Goal: Task Accomplishment & Management: Complete application form

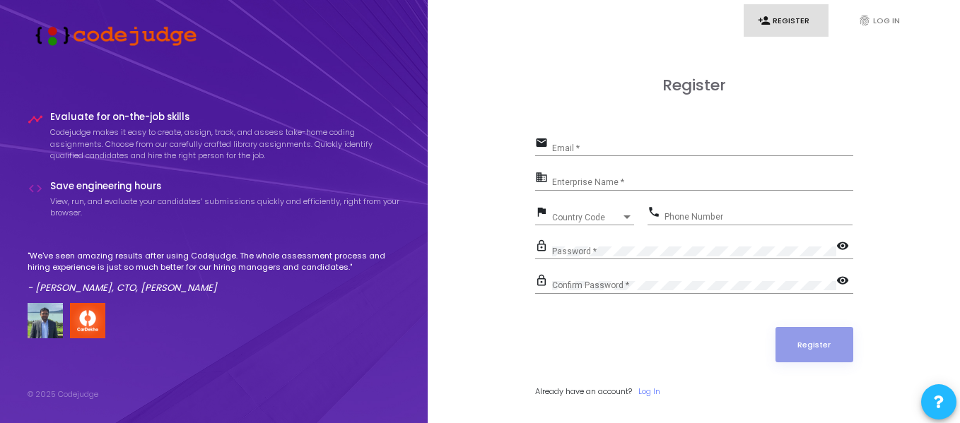
scroll to position [41, 0]
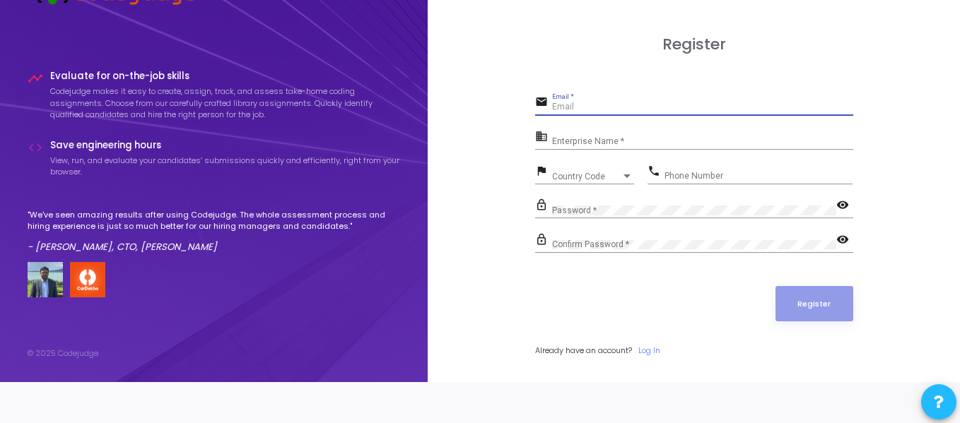
click at [577, 105] on input "Email *" at bounding box center [702, 107] width 301 height 10
type input "[EMAIL_ADDRESS][DOMAIN_NAME]"
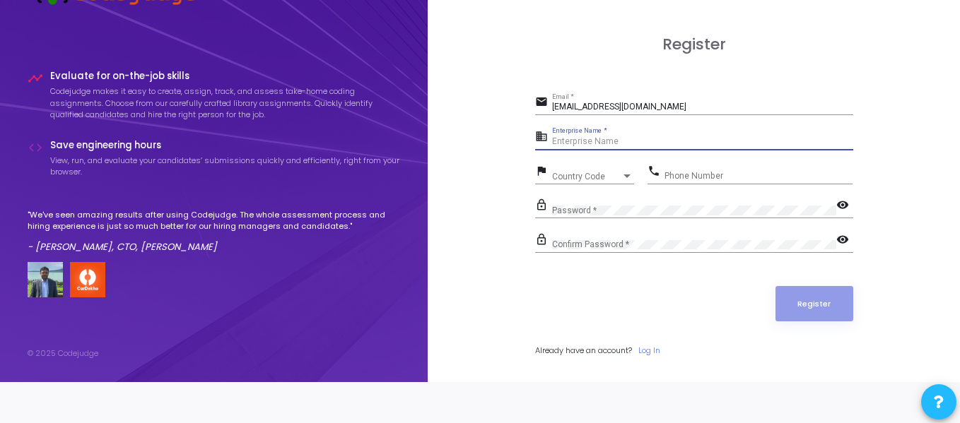
click at [611, 142] on input "Enterprise Name *" at bounding box center [702, 142] width 301 height 10
type input "[PERSON_NAME]"
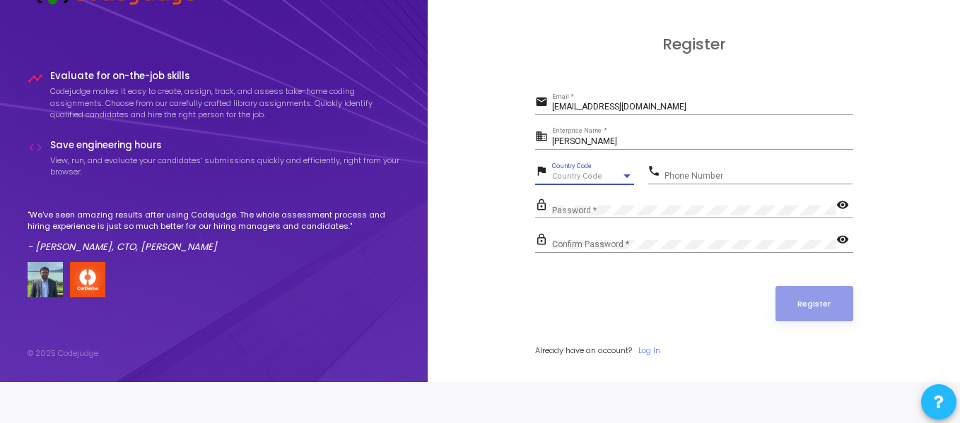
click at [603, 172] on div "Country Code" at bounding box center [586, 176] width 69 height 8
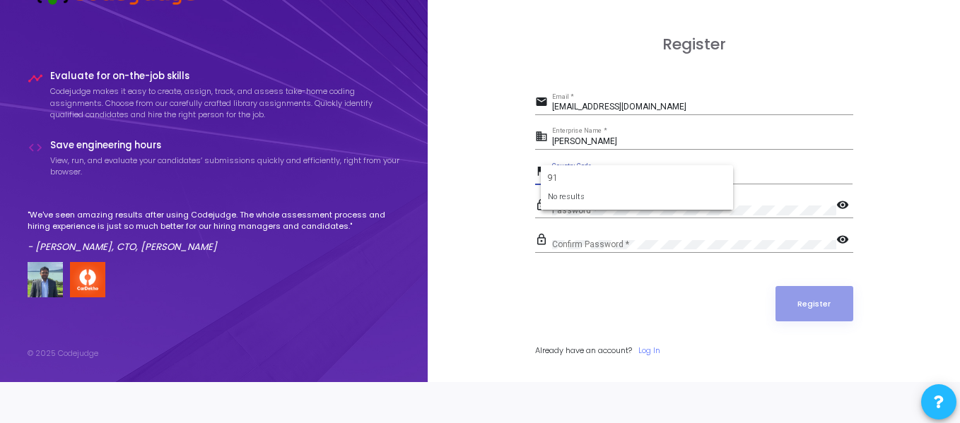
click at [573, 205] on form "91 No results" at bounding box center [637, 188] width 192 height 46
click at [573, 180] on input "91" at bounding box center [637, 178] width 178 height 13
type input "9"
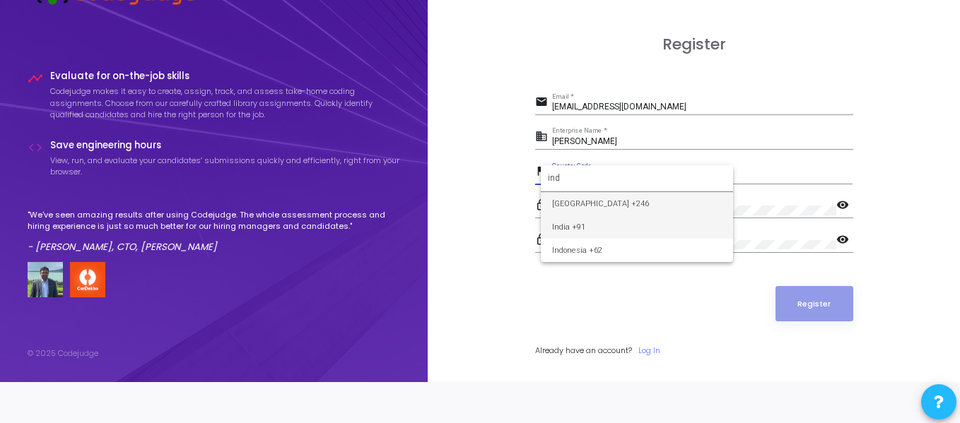
type input "ind"
click at [567, 218] on span "India +91" at bounding box center [637, 227] width 170 height 23
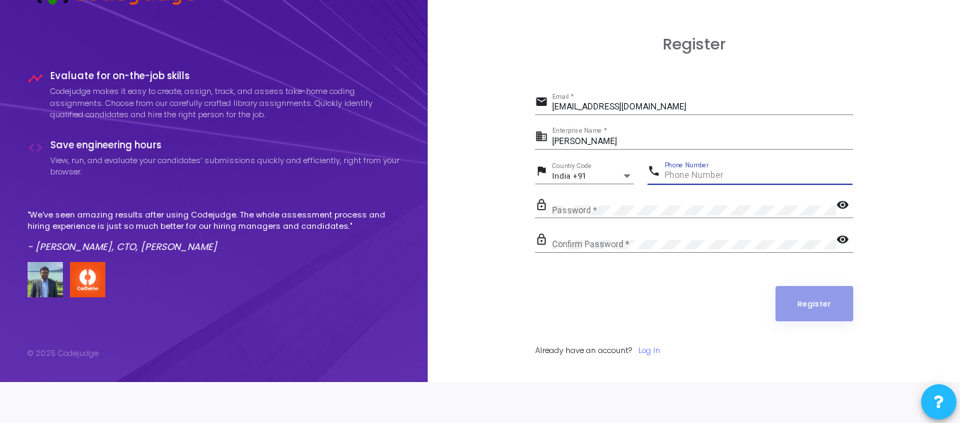
click at [677, 179] on input "Phone Number" at bounding box center [758, 176] width 188 height 10
type input "7905783770"
click at [609, 199] on div "Password *" at bounding box center [694, 207] width 284 height 22
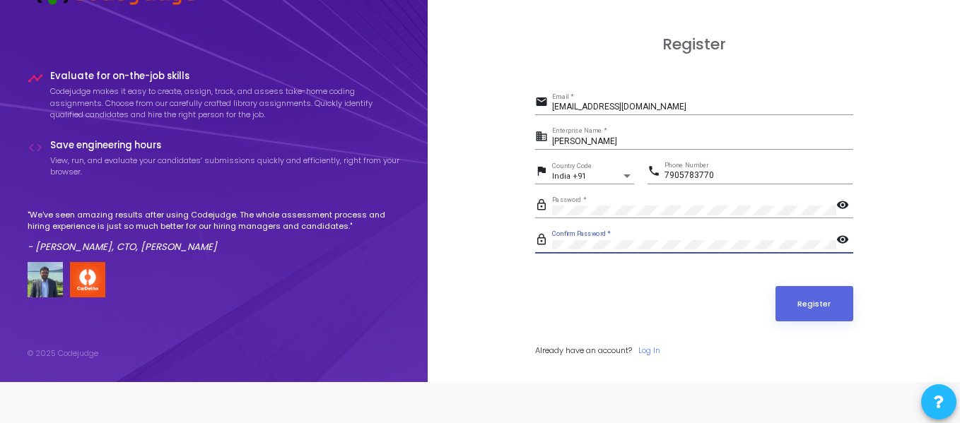
click at [775, 286] on button "Register" at bounding box center [814, 303] width 78 height 35
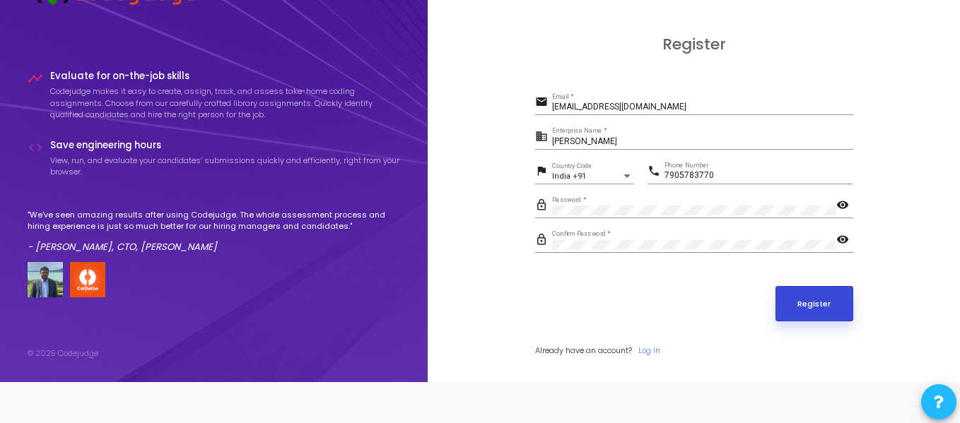
click at [786, 305] on button "Register" at bounding box center [814, 303] width 78 height 35
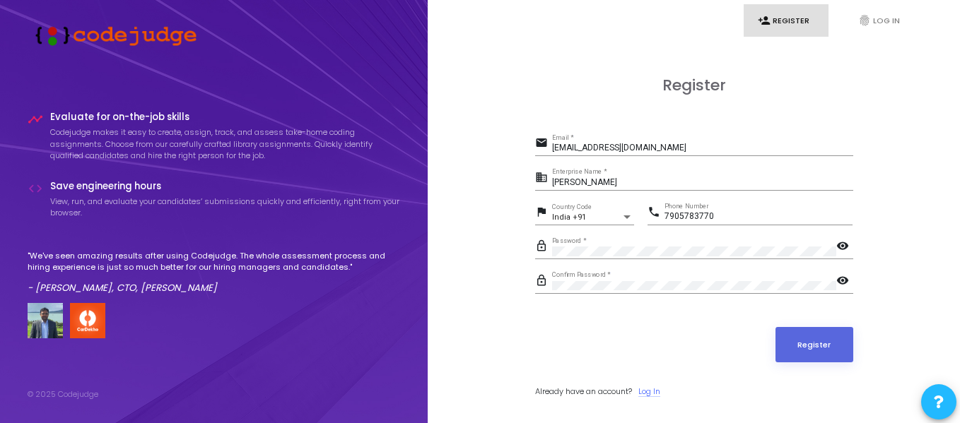
click at [659, 389] on link "Log In" at bounding box center [649, 392] width 22 height 12
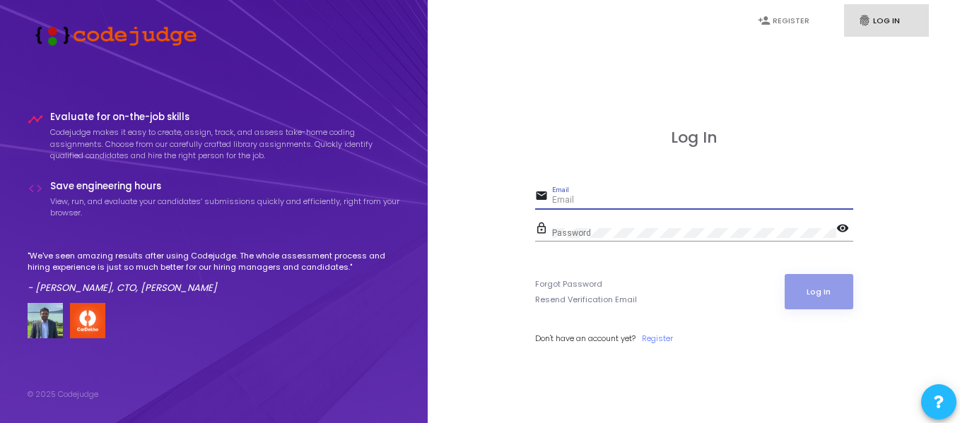
click at [600, 196] on input "Email" at bounding box center [702, 201] width 301 height 10
type input "vs"
click at [656, 340] on link "Register" at bounding box center [657, 339] width 31 height 12
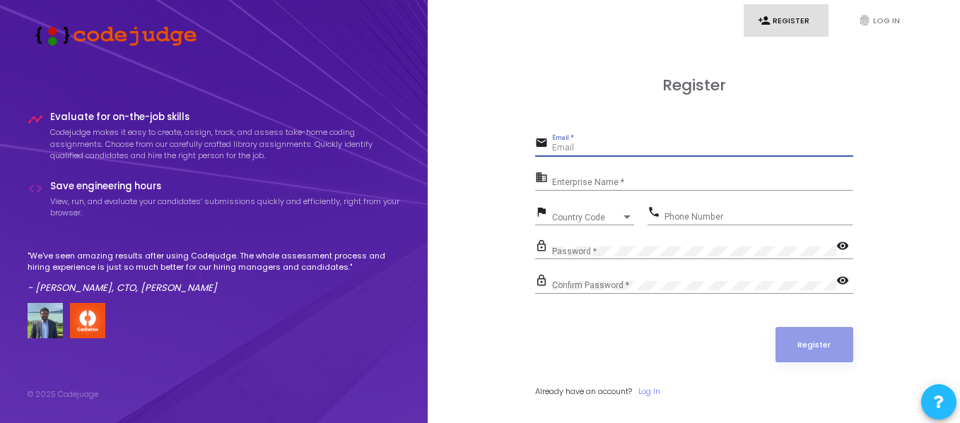
click at [574, 148] on input "Email *" at bounding box center [702, 148] width 301 height 10
type input "[EMAIL_ADDRESS][DOMAIN_NAME]"
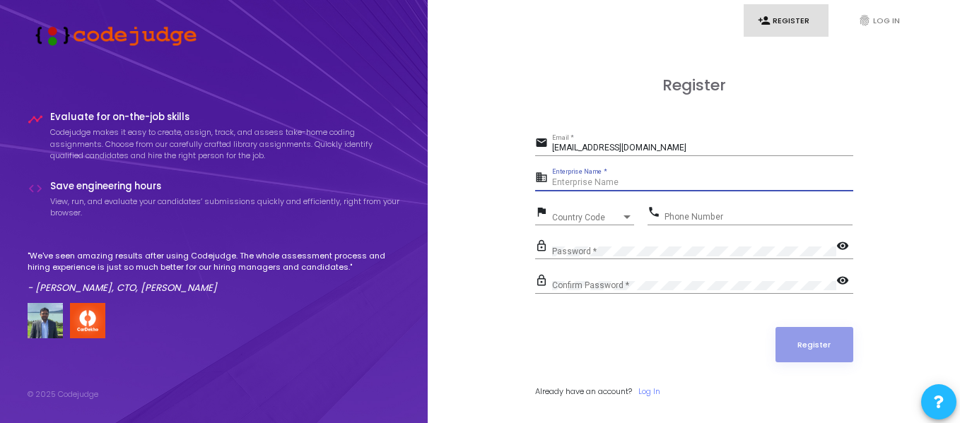
click at [597, 184] on input "Enterprise Name *" at bounding box center [702, 183] width 301 height 10
type input "[PERSON_NAME]"
click at [596, 214] on span "Country Code" at bounding box center [577, 217] width 50 height 9
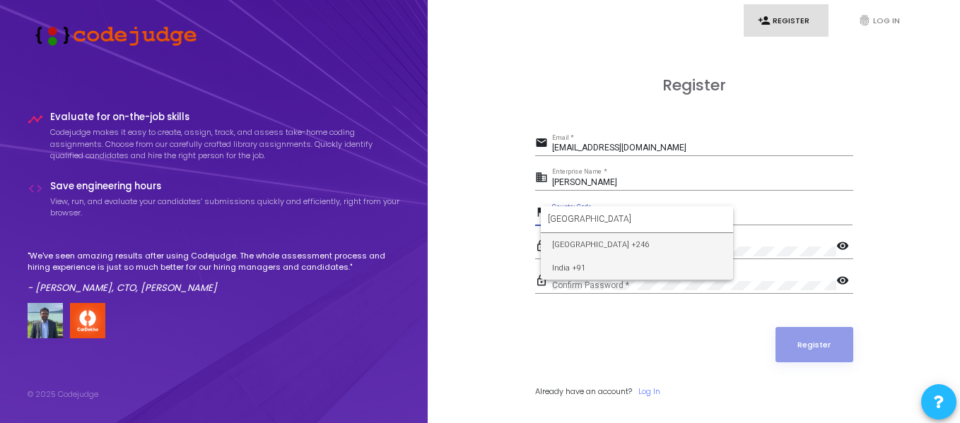
type input "[GEOGRAPHIC_DATA]"
click at [574, 260] on span "India +91" at bounding box center [637, 267] width 170 height 23
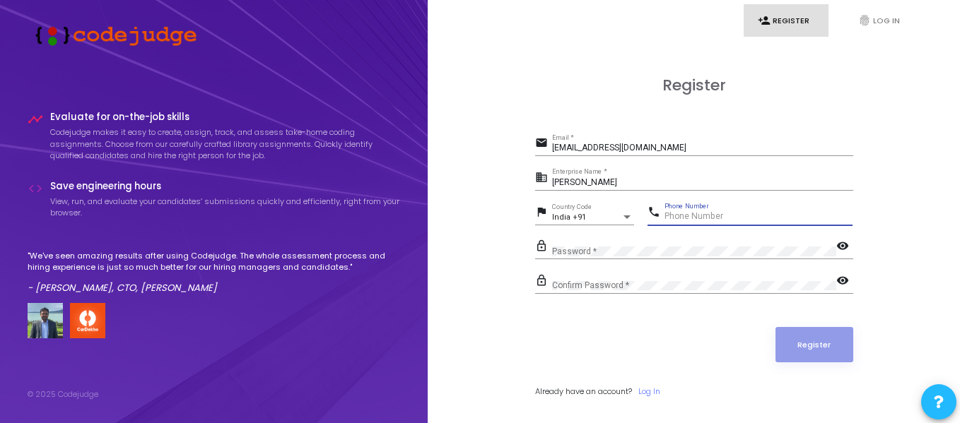
click at [678, 216] on input "Phone Number" at bounding box center [758, 217] width 188 height 10
type input "7905783770"
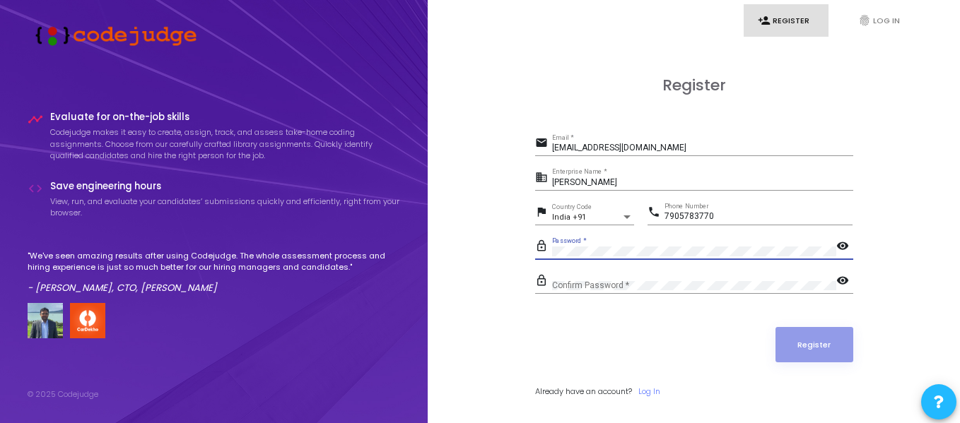
click at [608, 279] on div "Confirm Password *" at bounding box center [694, 283] width 284 height 22
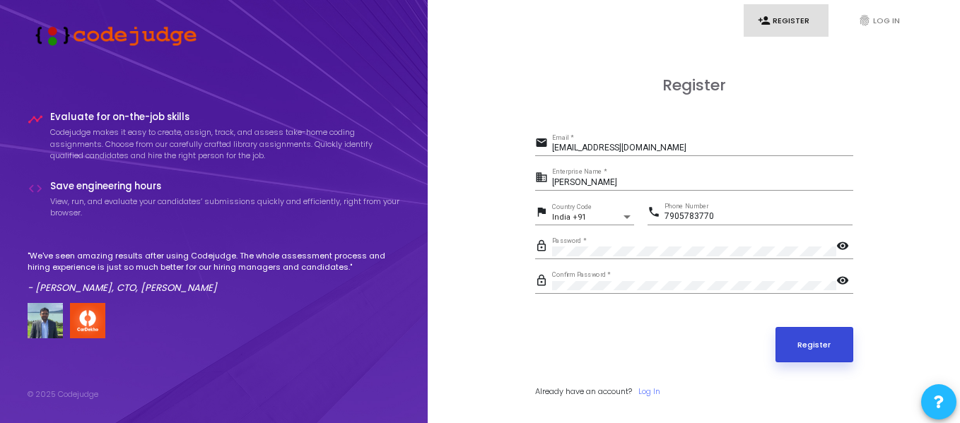
click at [798, 340] on button "Register" at bounding box center [814, 344] width 78 height 35
